Goal: Browse casually: Explore the website without a specific task or goal

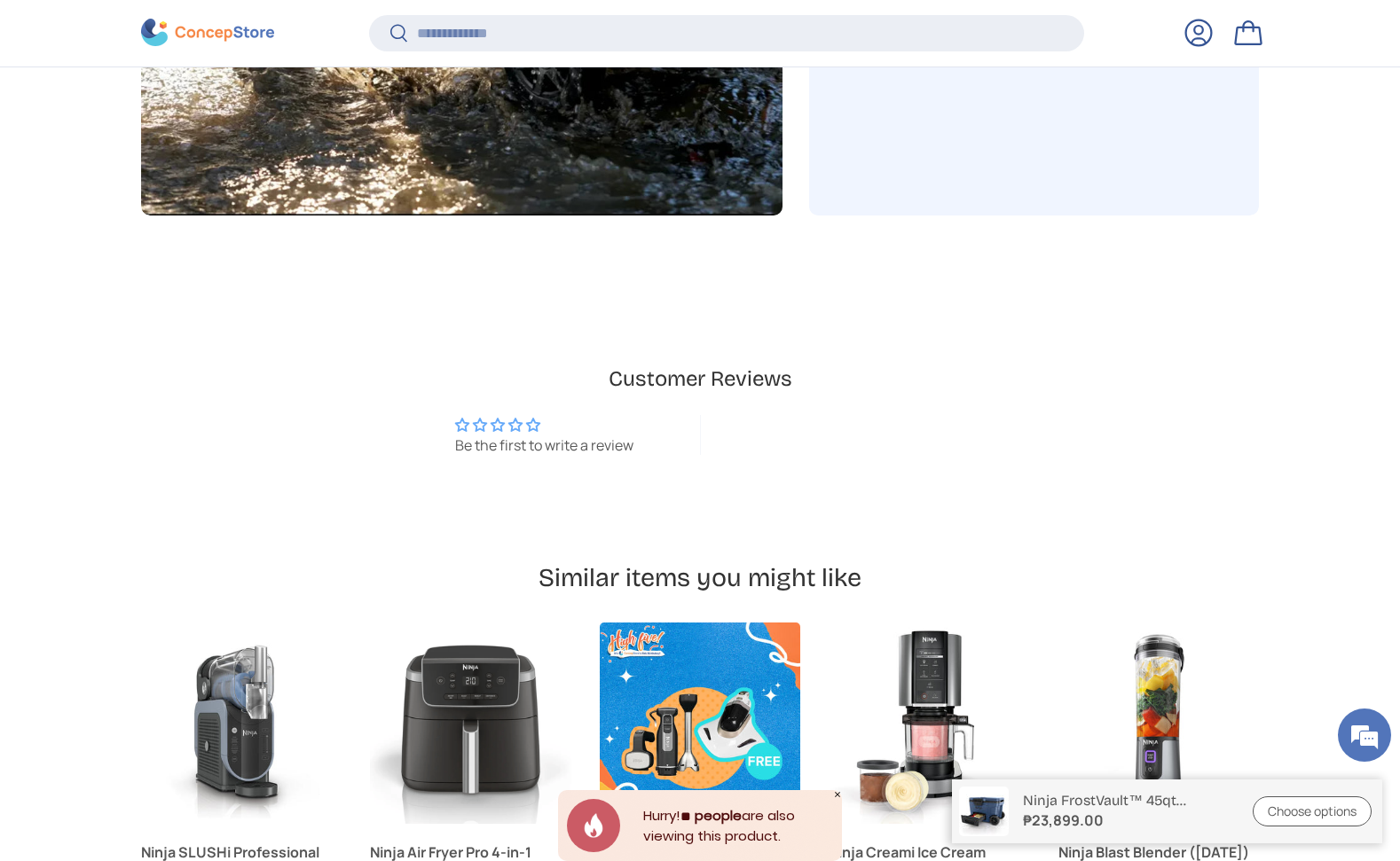
scroll to position [4179, 0]
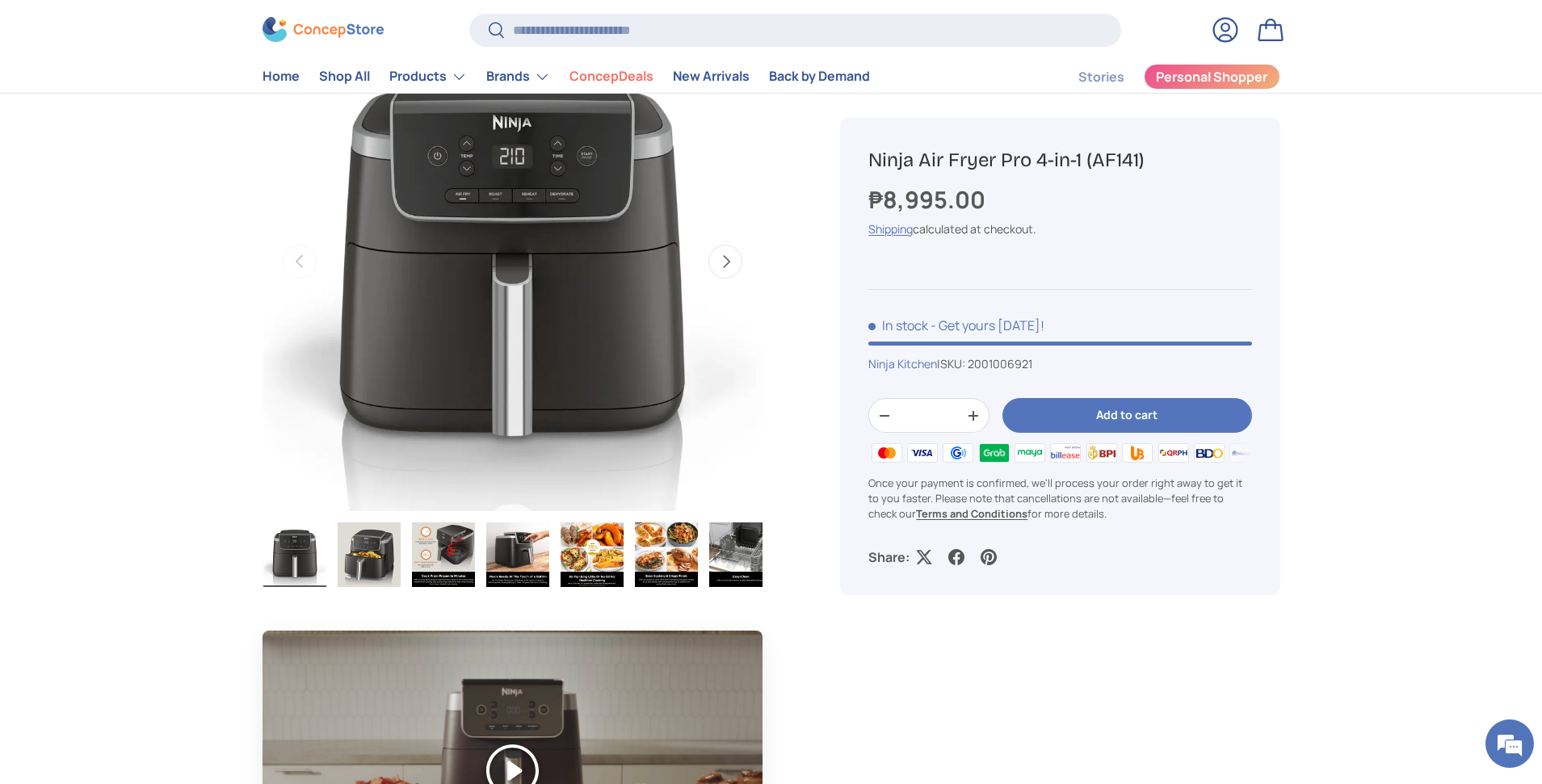
scroll to position [357, 0]
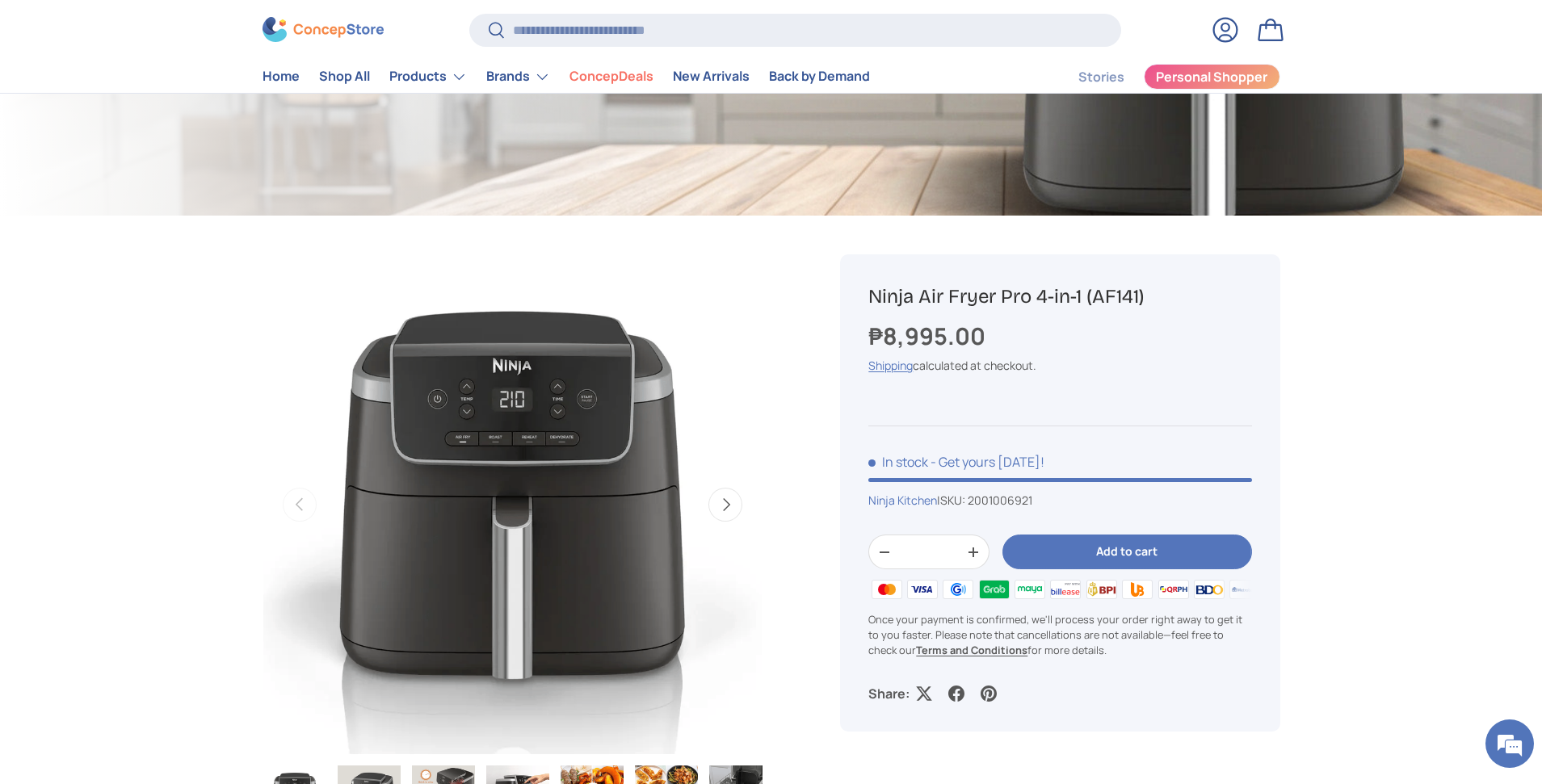
click at [332, 37] on img at bounding box center [323, 30] width 121 height 25
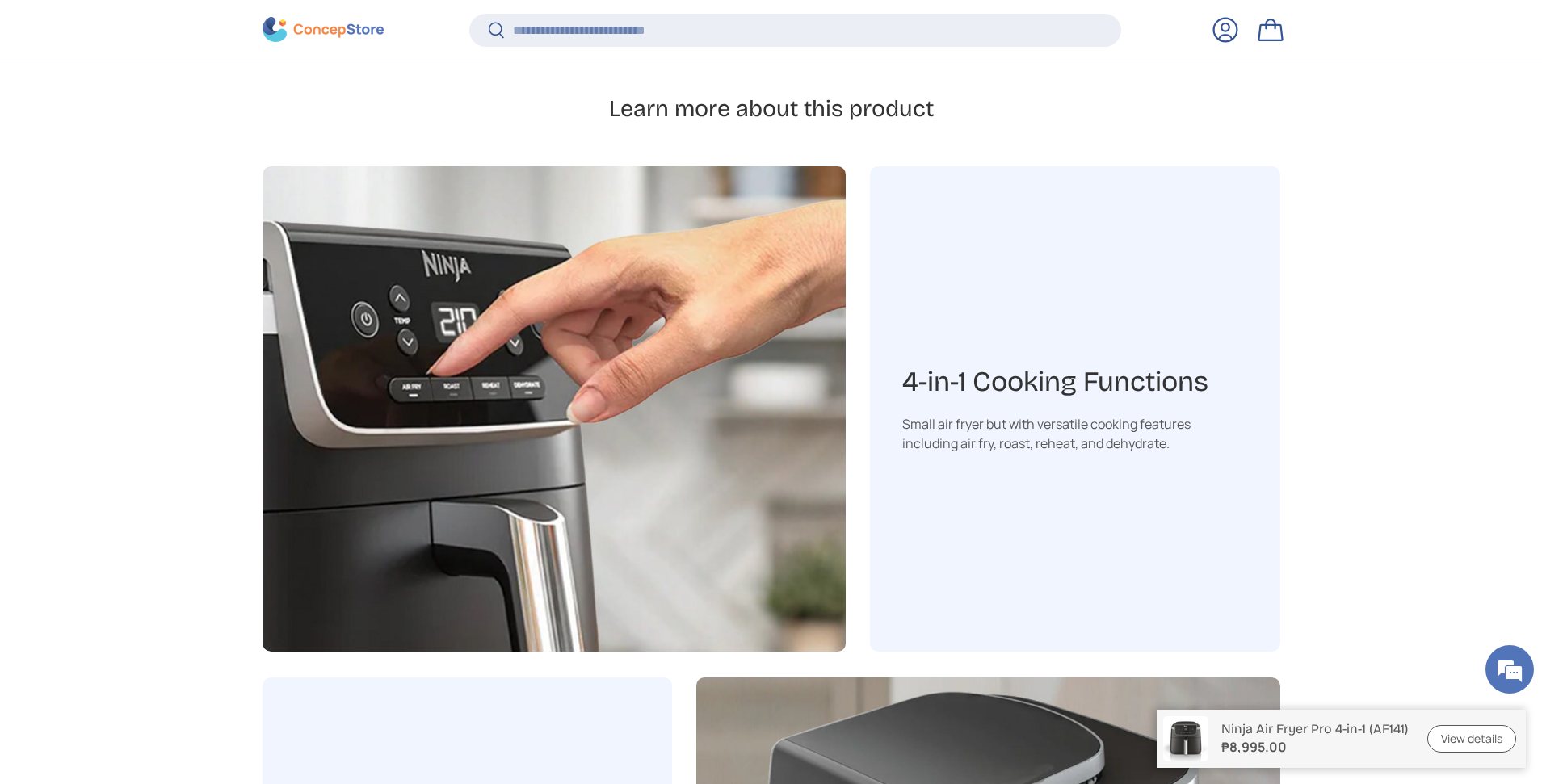
scroll to position [2491, 0]
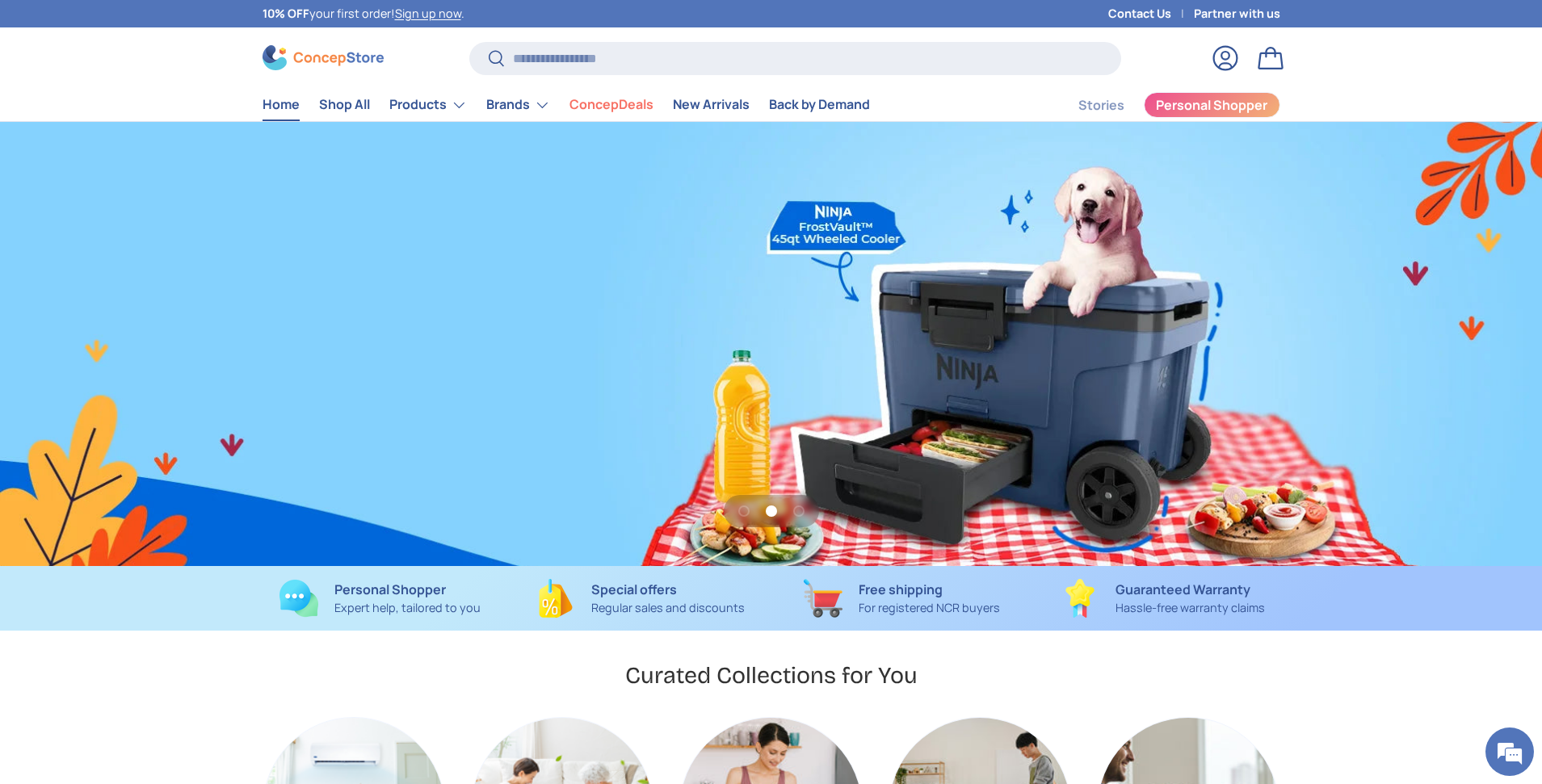
scroll to position [0, 3083]
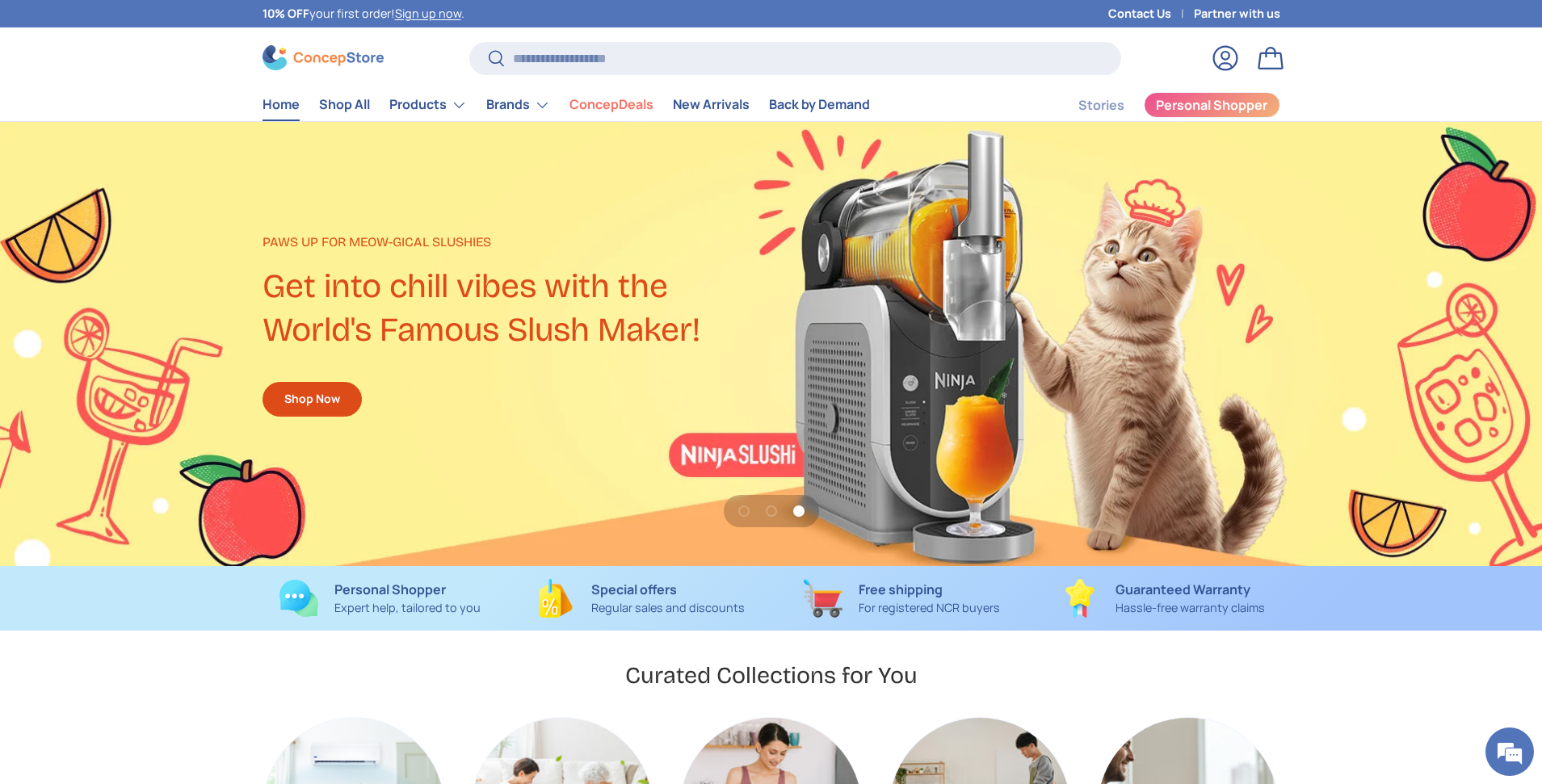
click at [1300, 606] on div "Previous Next Personal Shopper Expert help, tailored to you Special offers Regu…" at bounding box center [771, 599] width 1121 height 39
